Goal: Transaction & Acquisition: Purchase product/service

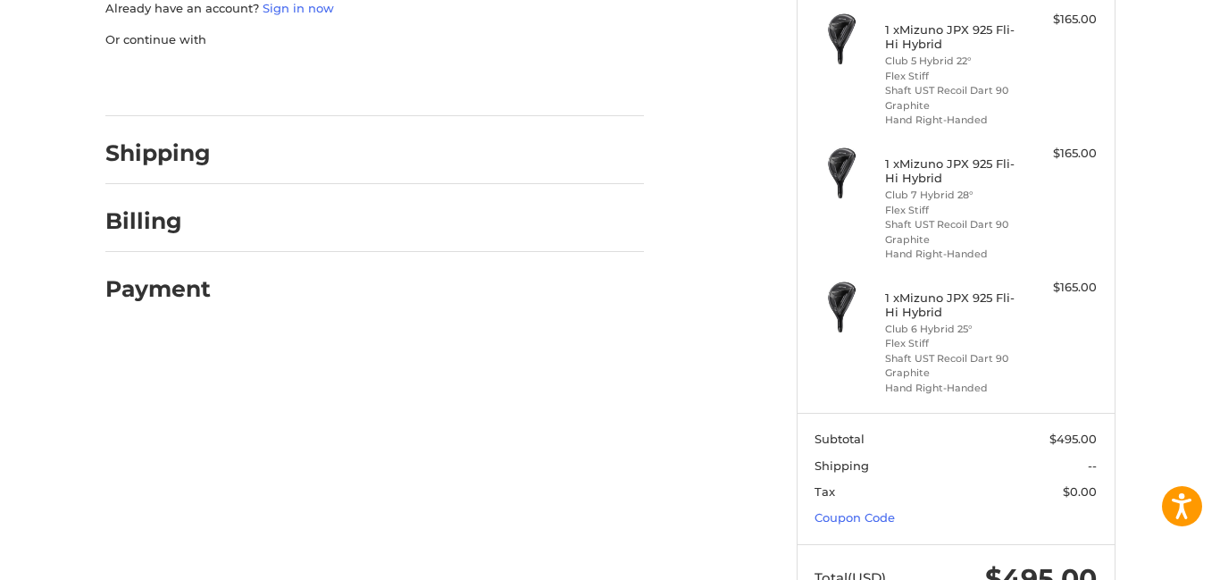
scroll to position [350, 0]
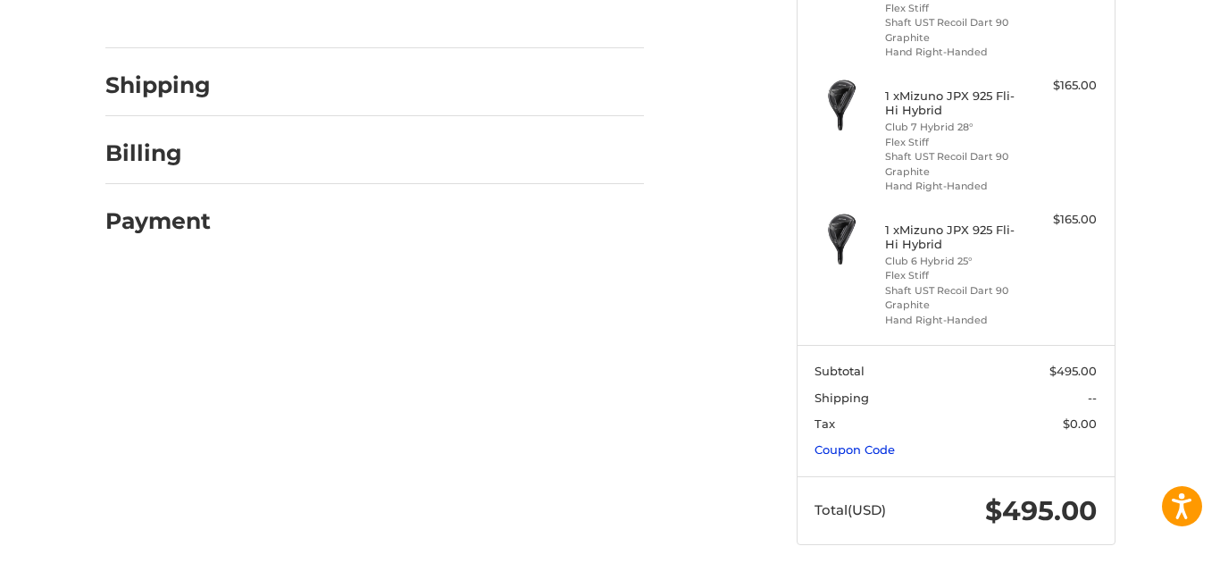
click at [840, 449] on link "Coupon Code" at bounding box center [855, 449] width 80 height 14
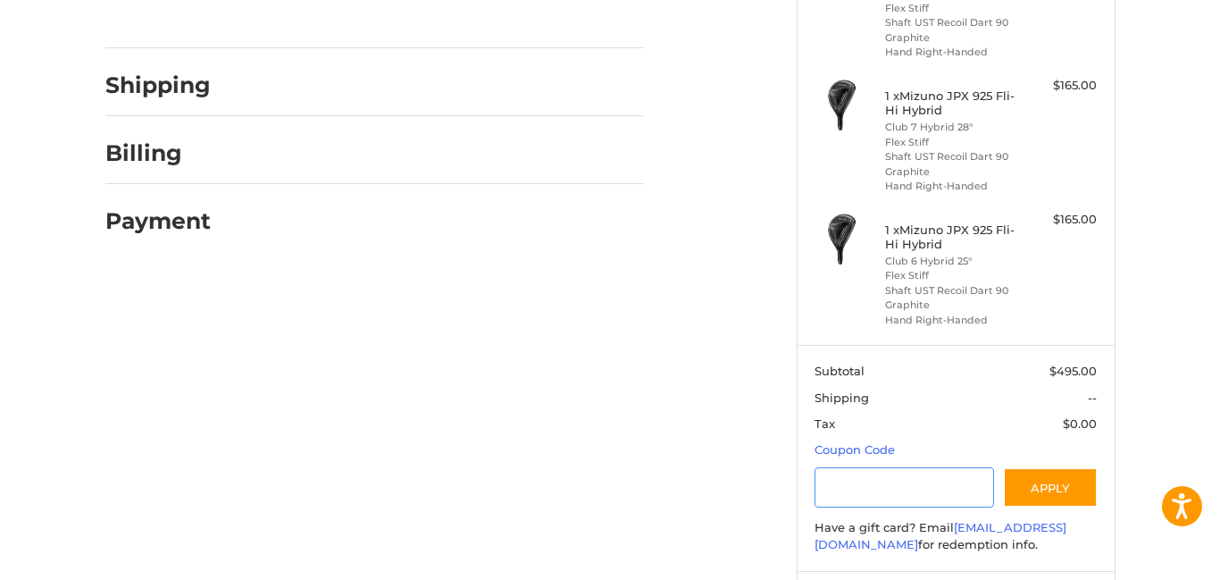
click at [840, 497] on input "Gift Certificate or Coupon Code" at bounding box center [905, 487] width 180 height 40
type input "*********"
click at [1036, 489] on button "Apply" at bounding box center [1050, 487] width 95 height 40
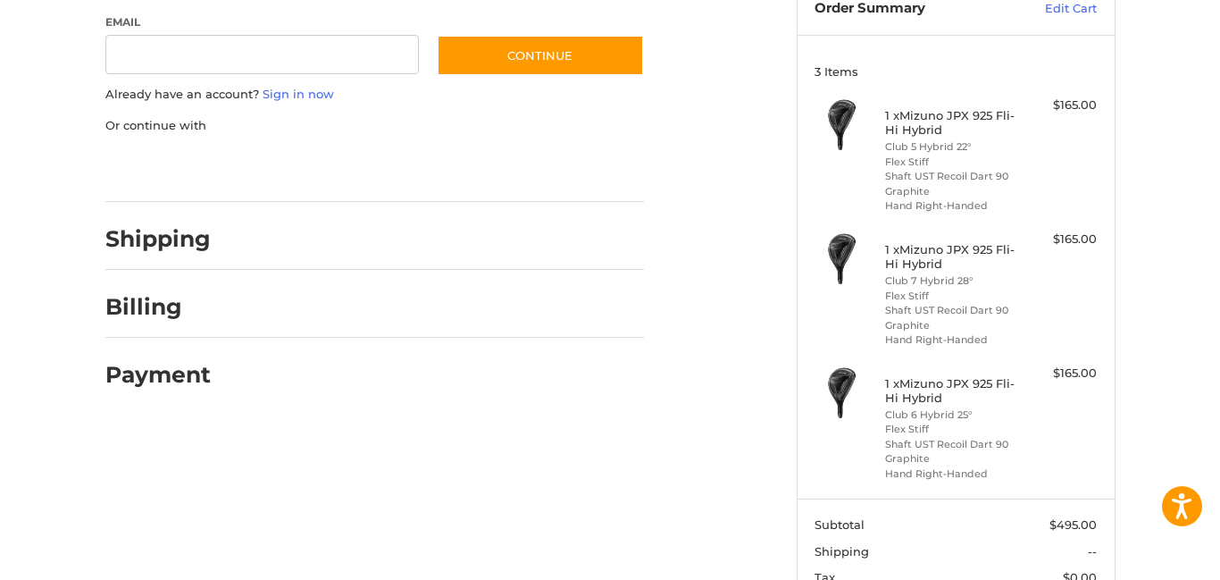
scroll to position [202, 0]
